Goal: Check status: Check status

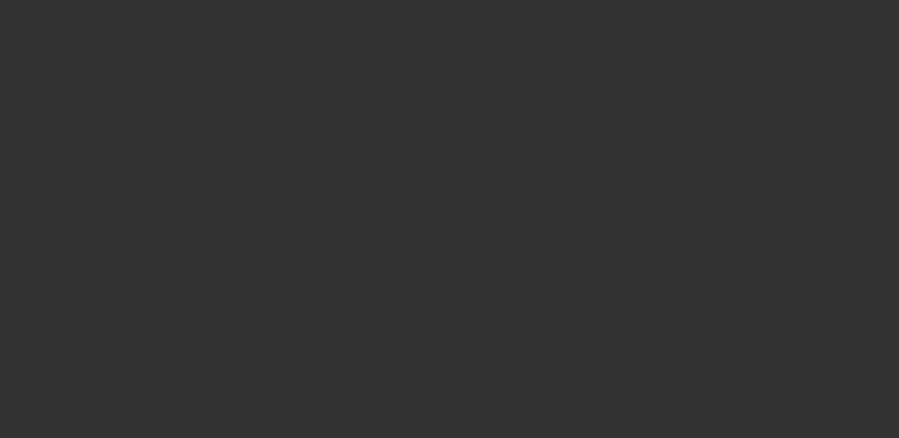
select select "3"
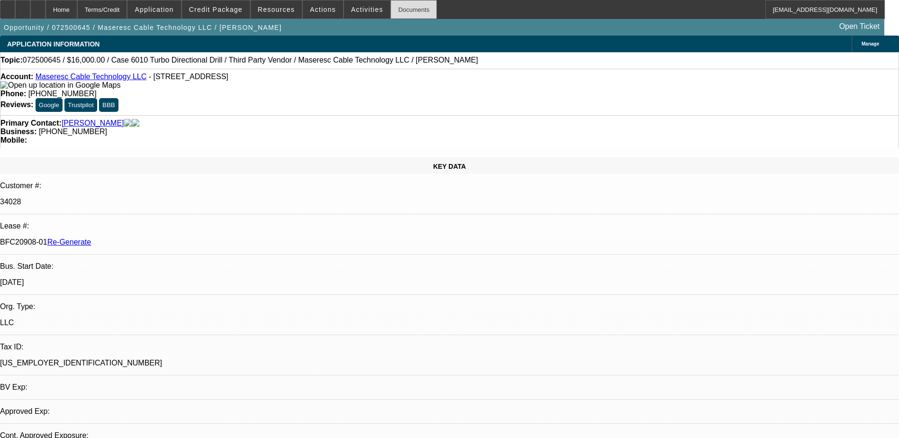
select select "0"
select select "2"
select select "0"
select select "6"
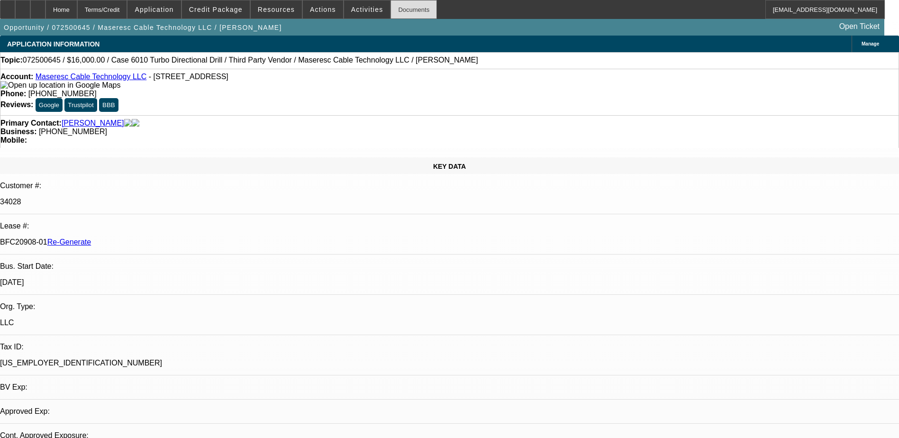
click at [395, 9] on div "Documents" at bounding box center [414, 9] width 46 height 19
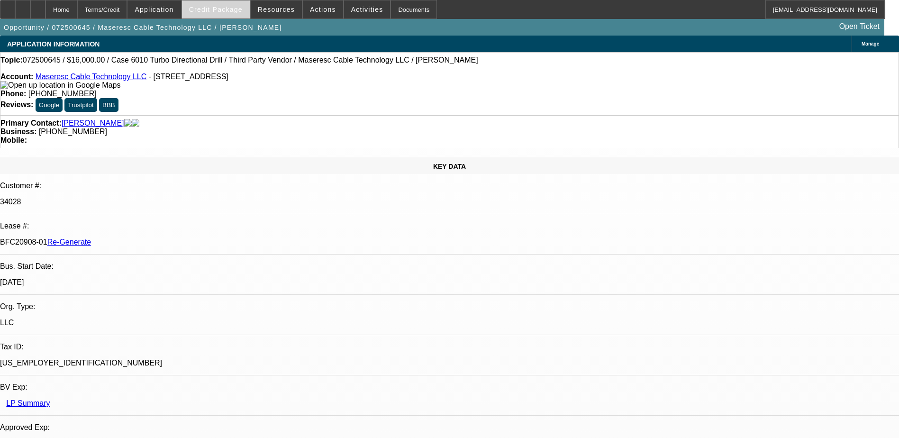
click at [237, 8] on span "Credit Package" at bounding box center [216, 10] width 54 height 8
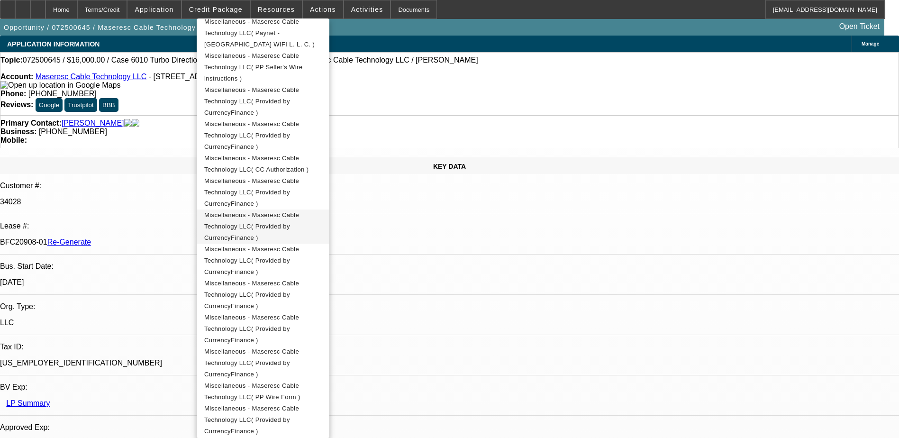
scroll to position [711, 0]
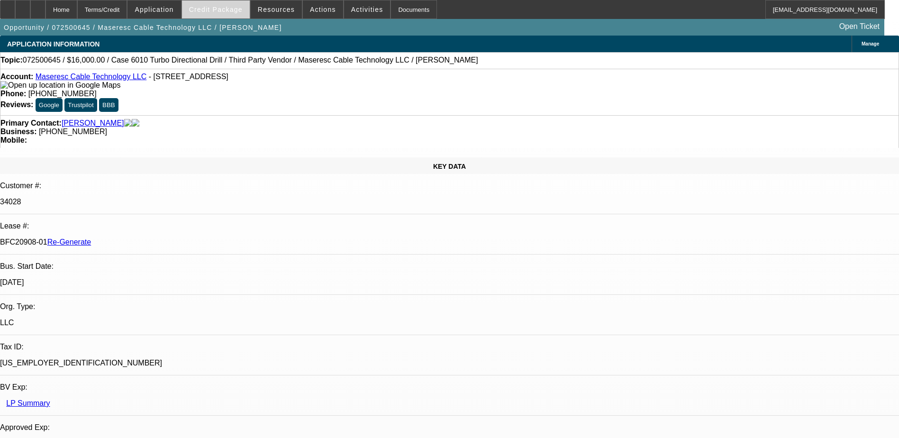
click at [221, 8] on span "Credit Package" at bounding box center [216, 10] width 54 height 8
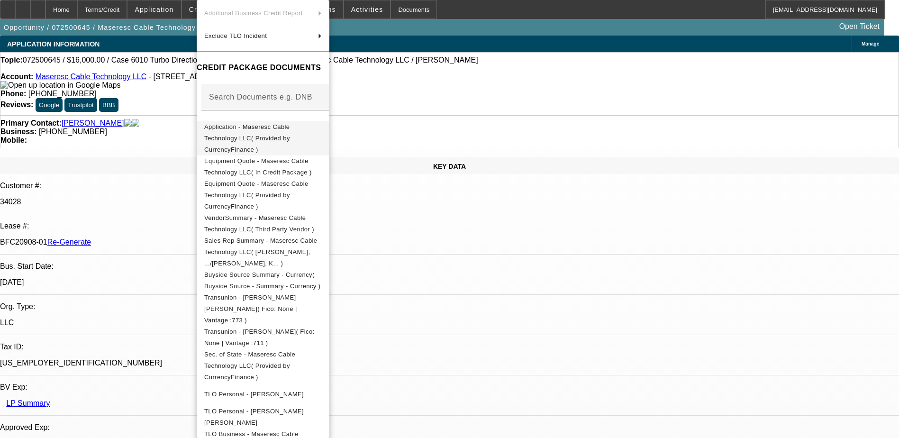
scroll to position [95, 0]
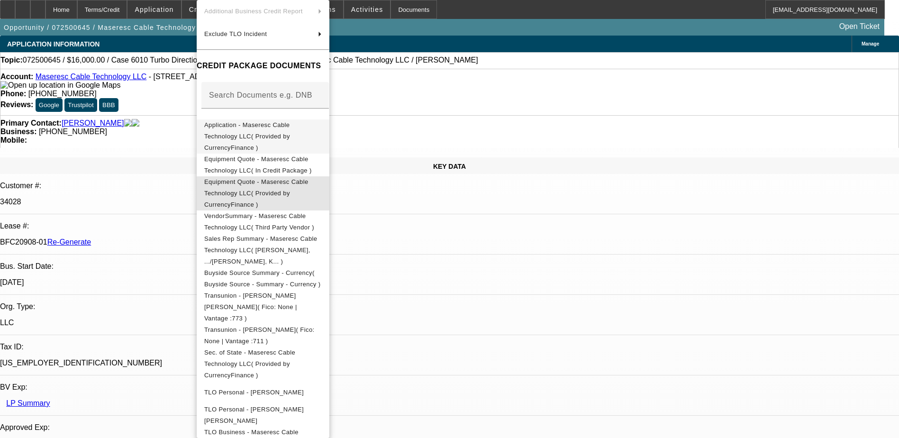
click at [286, 178] on span "Equipment Quote - Maseresc Cable Technology LLC( Provided by CurrencyFinance )" at bounding box center [256, 193] width 104 height 30
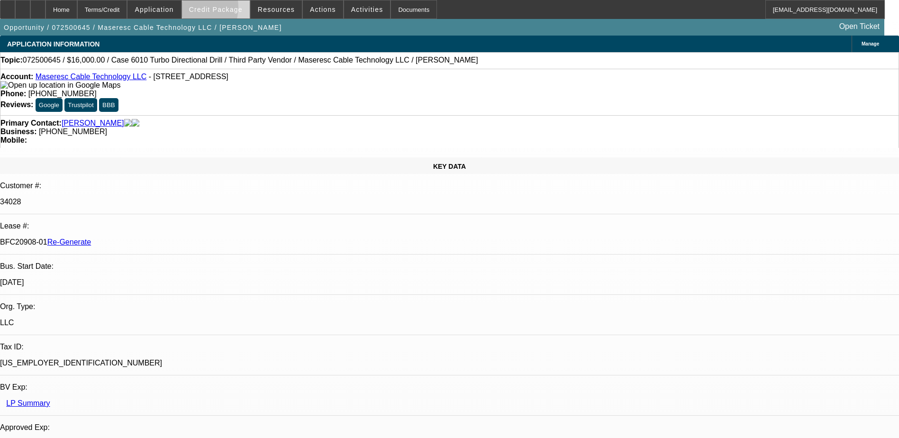
click at [203, 9] on span at bounding box center [216, 9] width 68 height 23
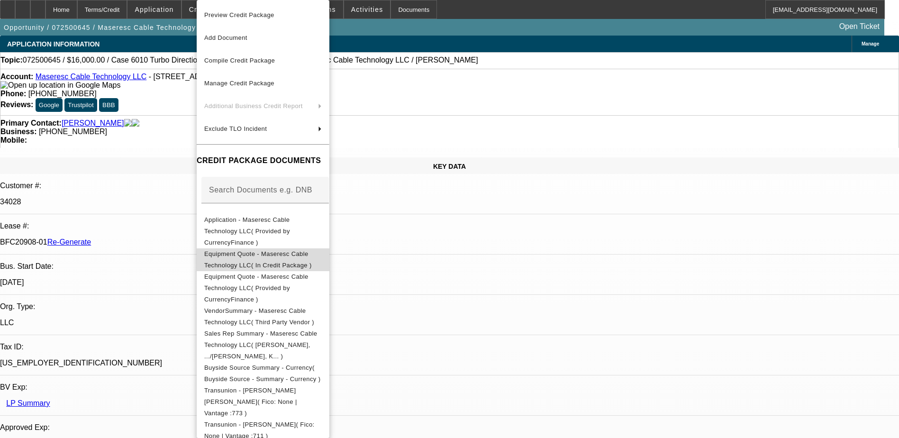
click at [284, 249] on span "Equipment Quote - Maseresc Cable Technology LLC( In Credit Package )" at bounding box center [263, 259] width 118 height 23
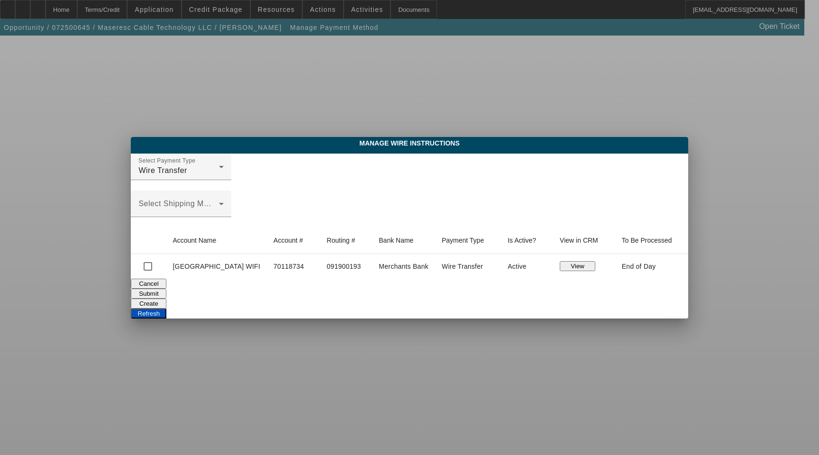
click at [578, 266] on button "View" at bounding box center [578, 266] width 36 height 10
